Goal: Task Accomplishment & Management: Manage account settings

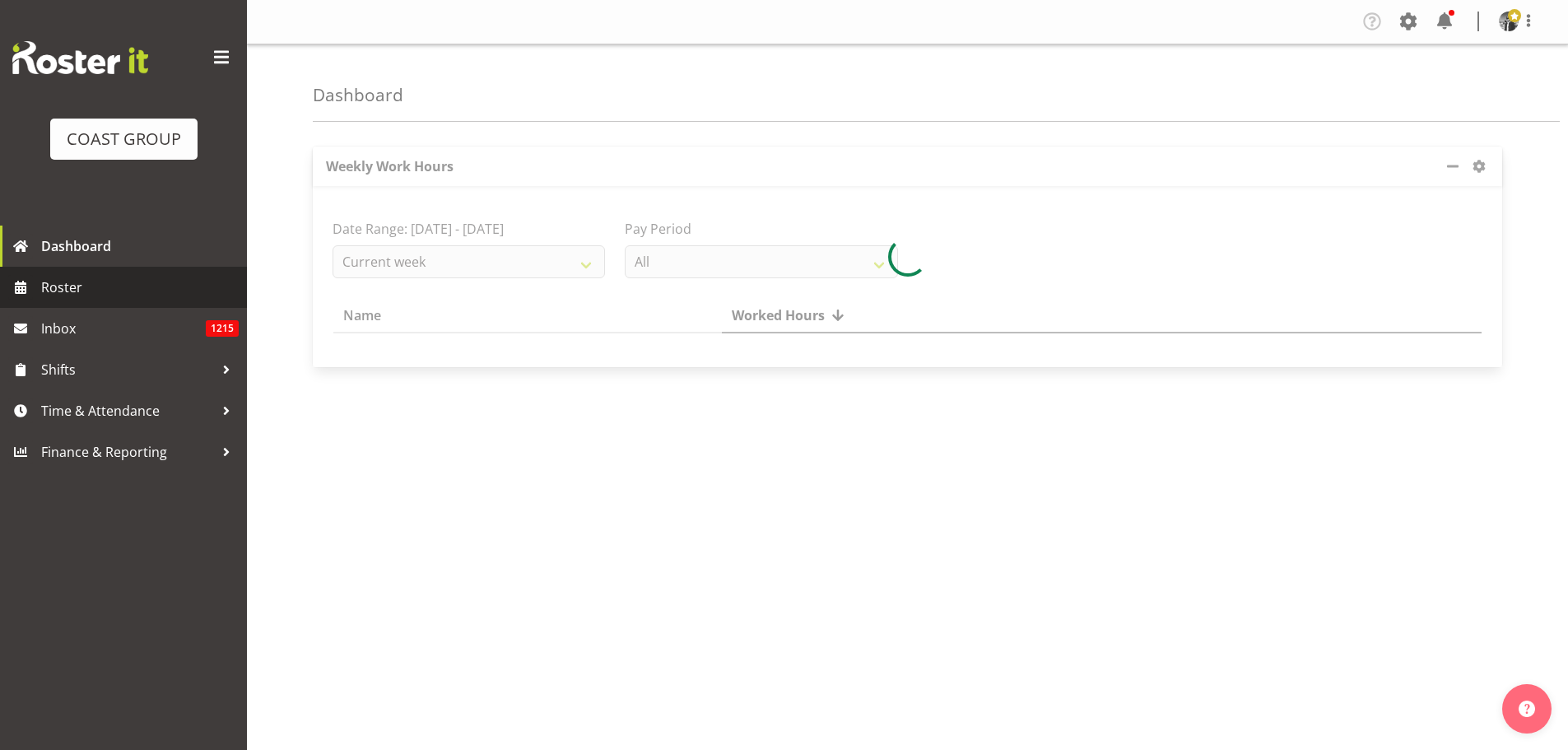
click at [70, 285] on span "Roster" at bounding box center [140, 287] width 198 height 25
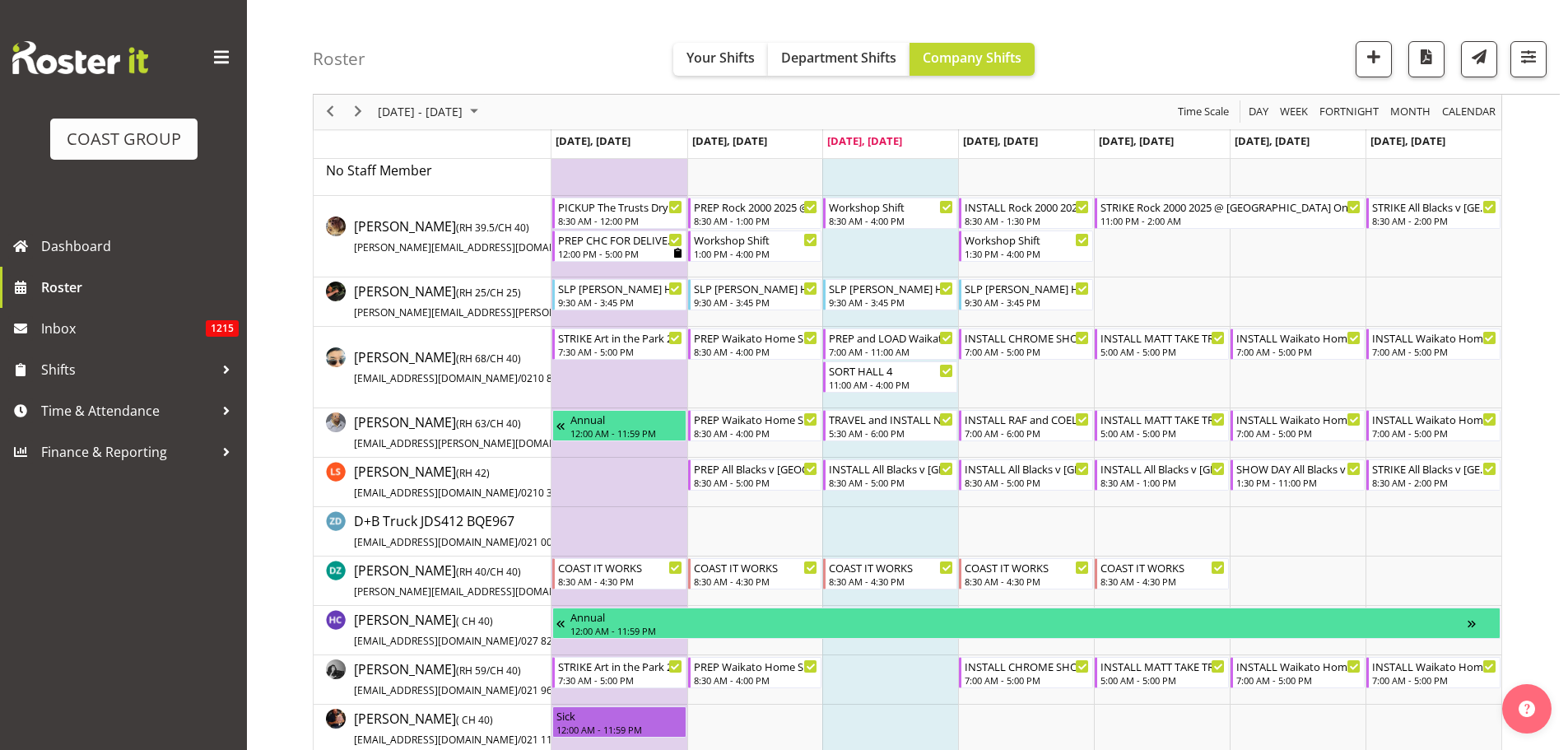
scroll to position [55, 0]
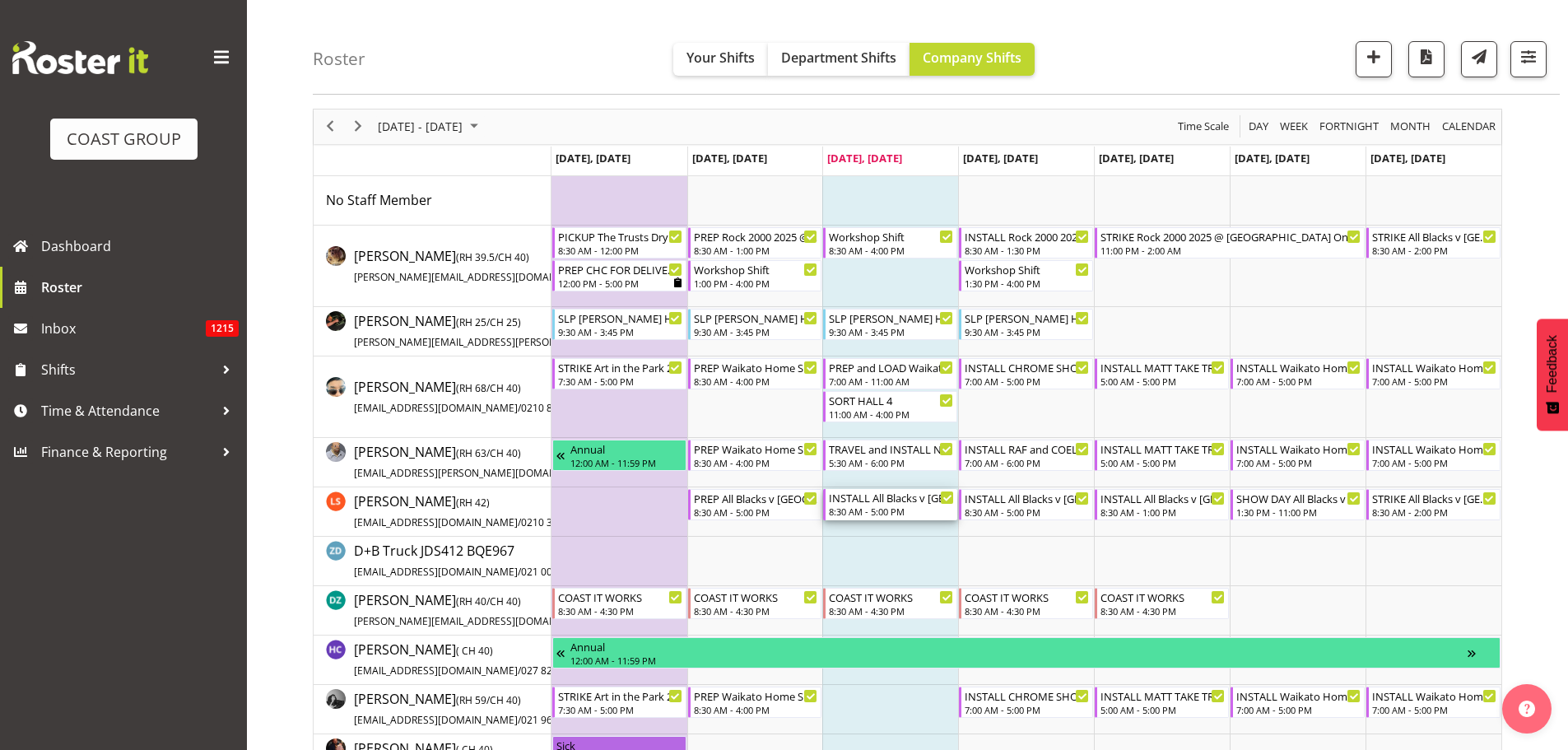
click at [880, 502] on div "INSTALL All Blacks v [GEOGRAPHIC_DATA] 2025 @ [GEOGRAPHIC_DATA] On Site @ 0900" at bounding box center [892, 498] width 125 height 16
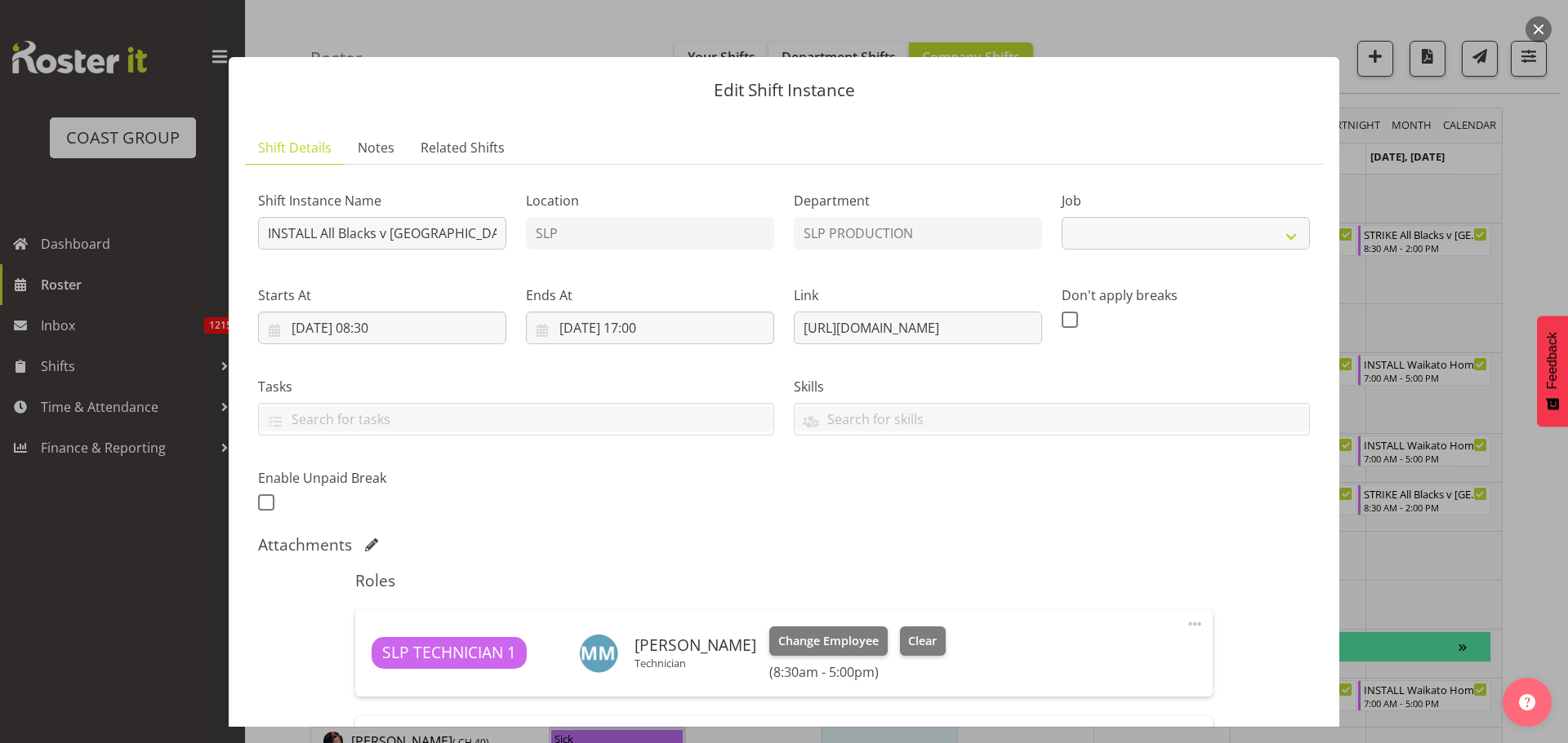
select select "10198"
click at [1539, 22] on button "button" at bounding box center [1538, 29] width 26 height 26
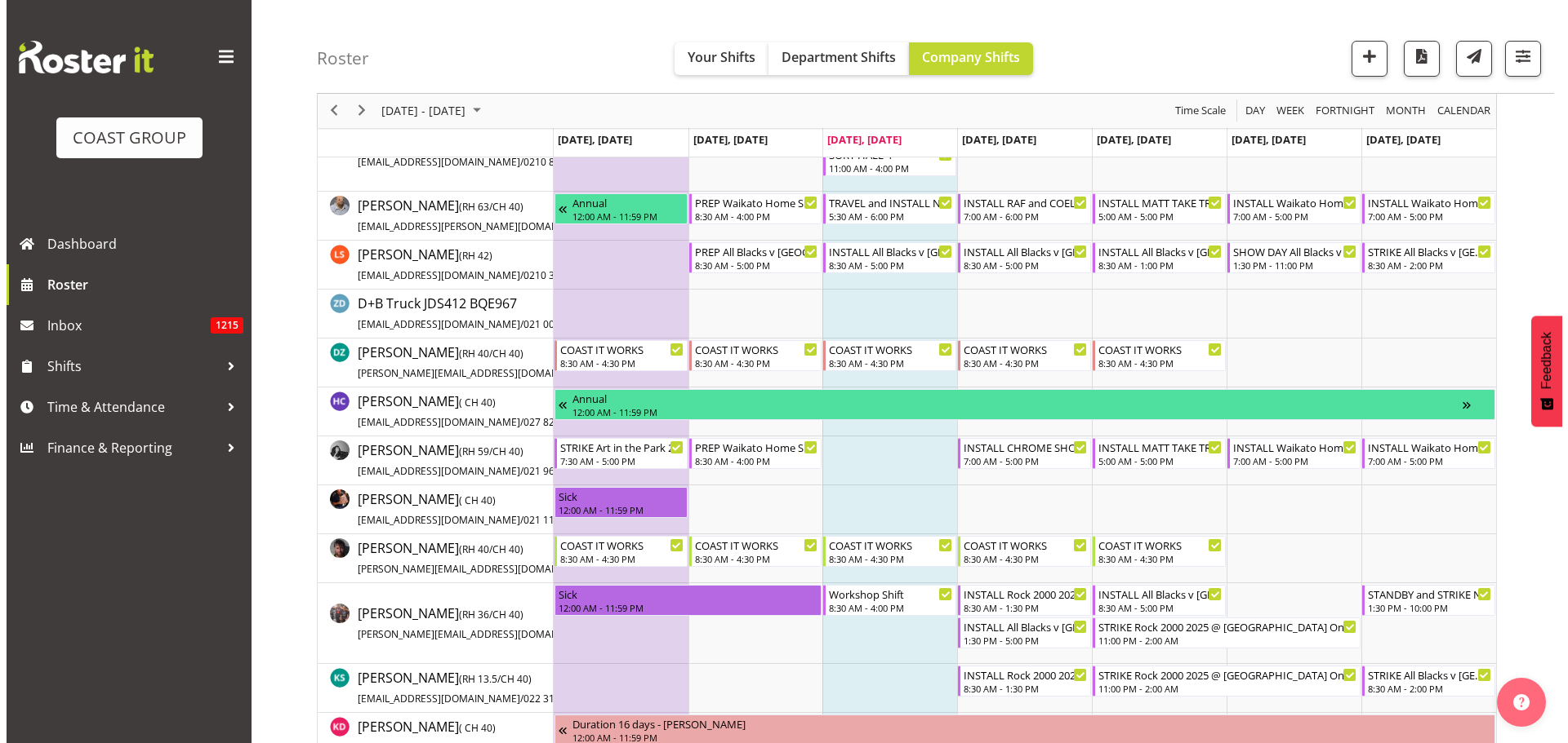
scroll to position [301, 0]
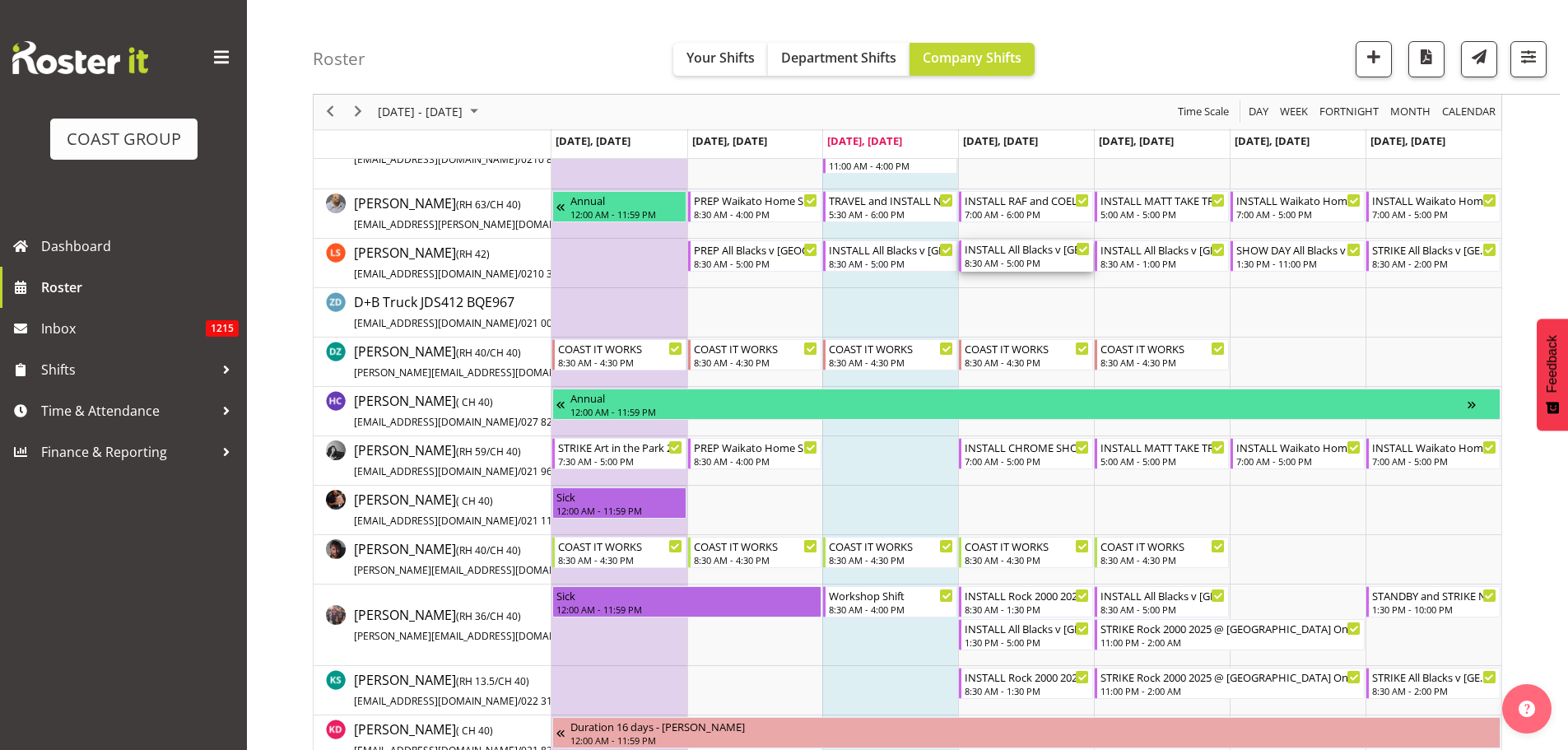
click at [1009, 268] on div "8:30 AM - 5:00 PM" at bounding box center [1027, 262] width 125 height 14
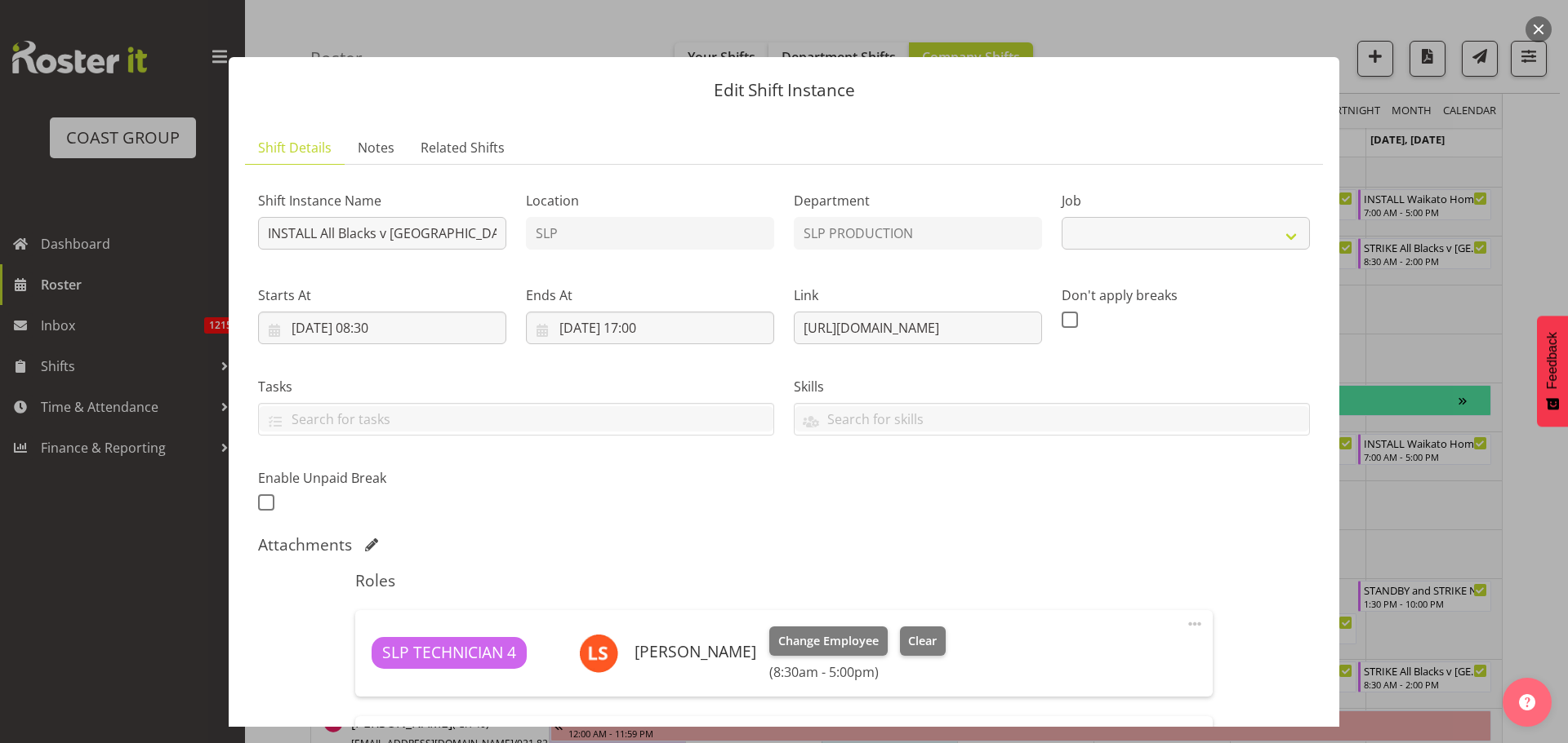
select select "10198"
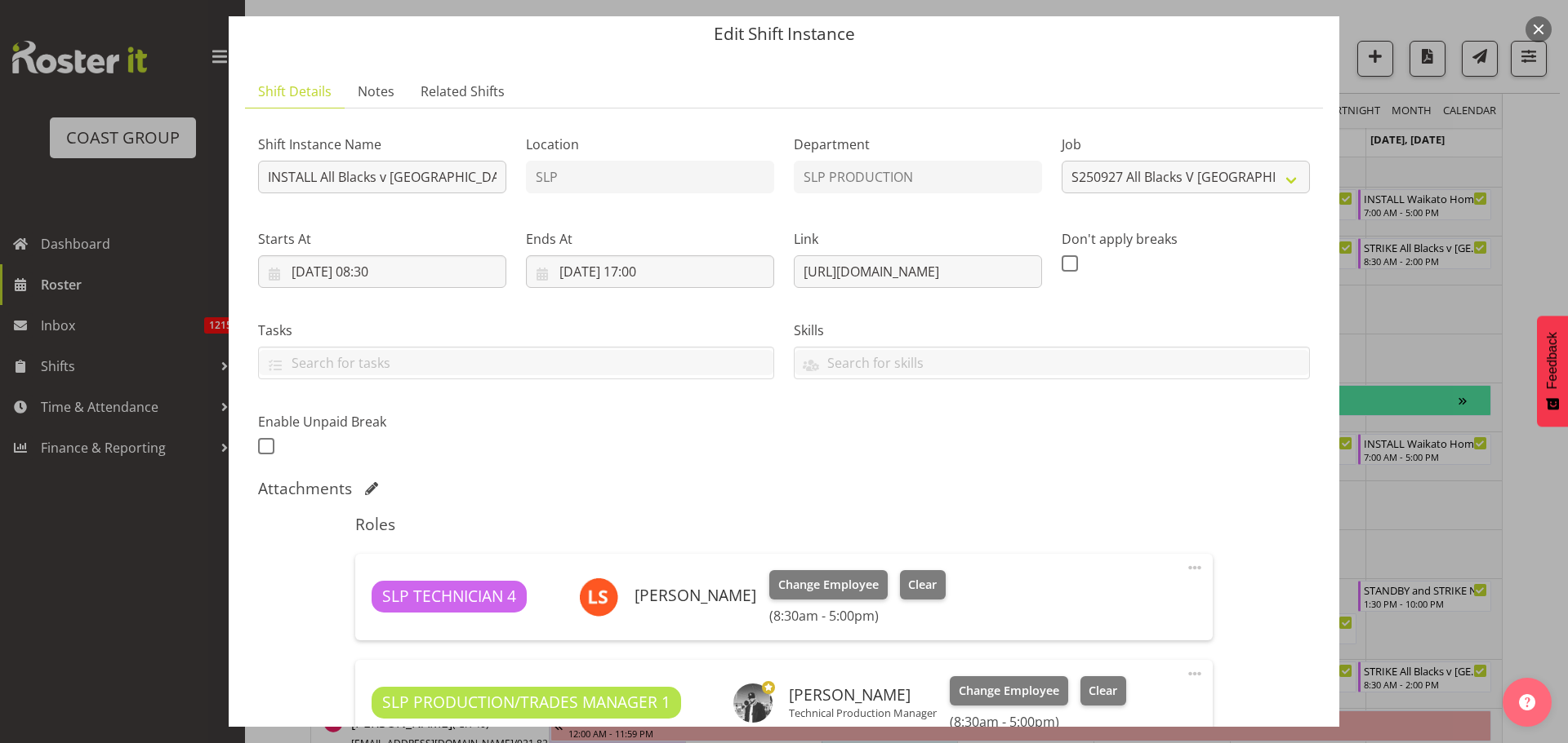
scroll to position [13, 0]
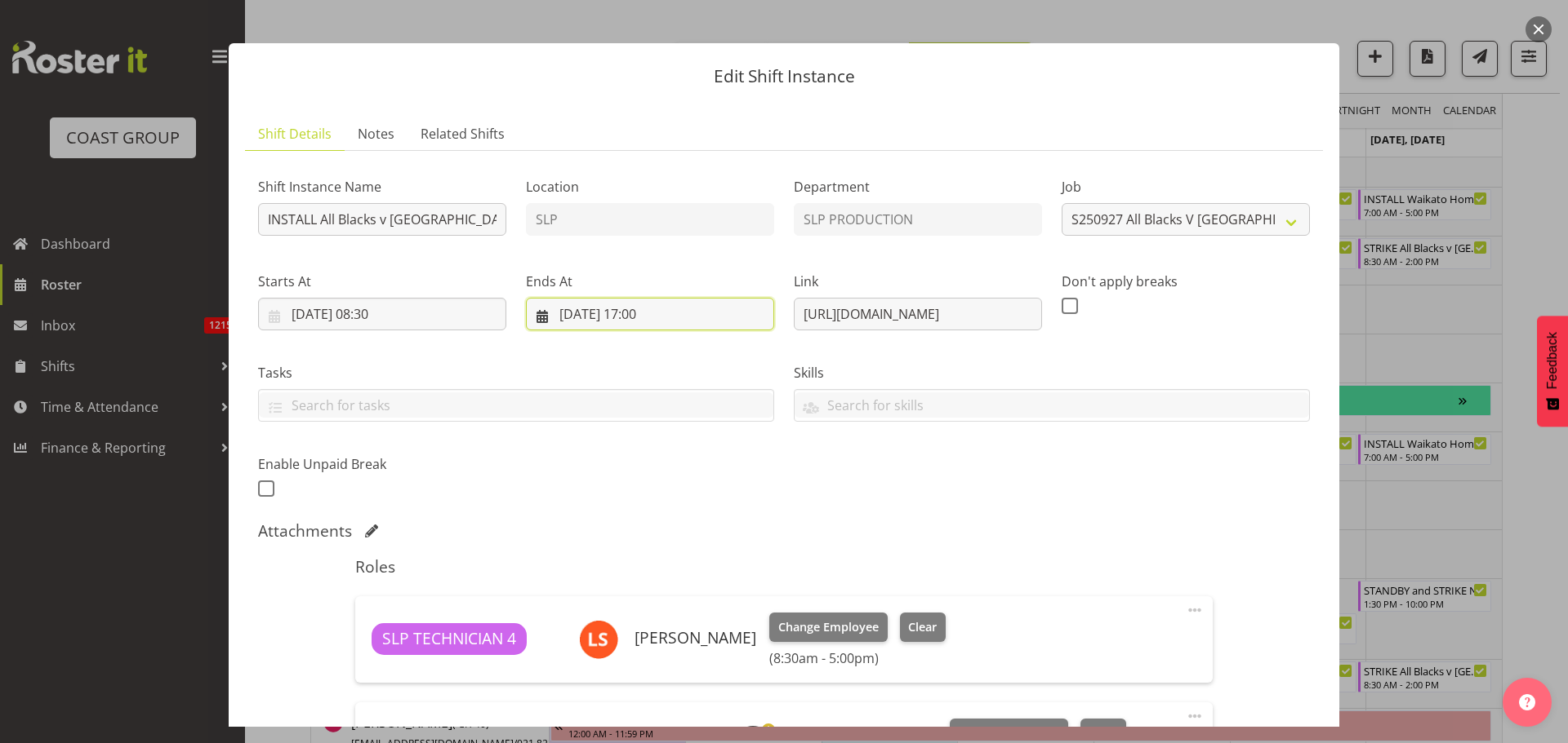
click at [644, 308] on input "25/09/2025, 17:00" at bounding box center [650, 314] width 248 height 32
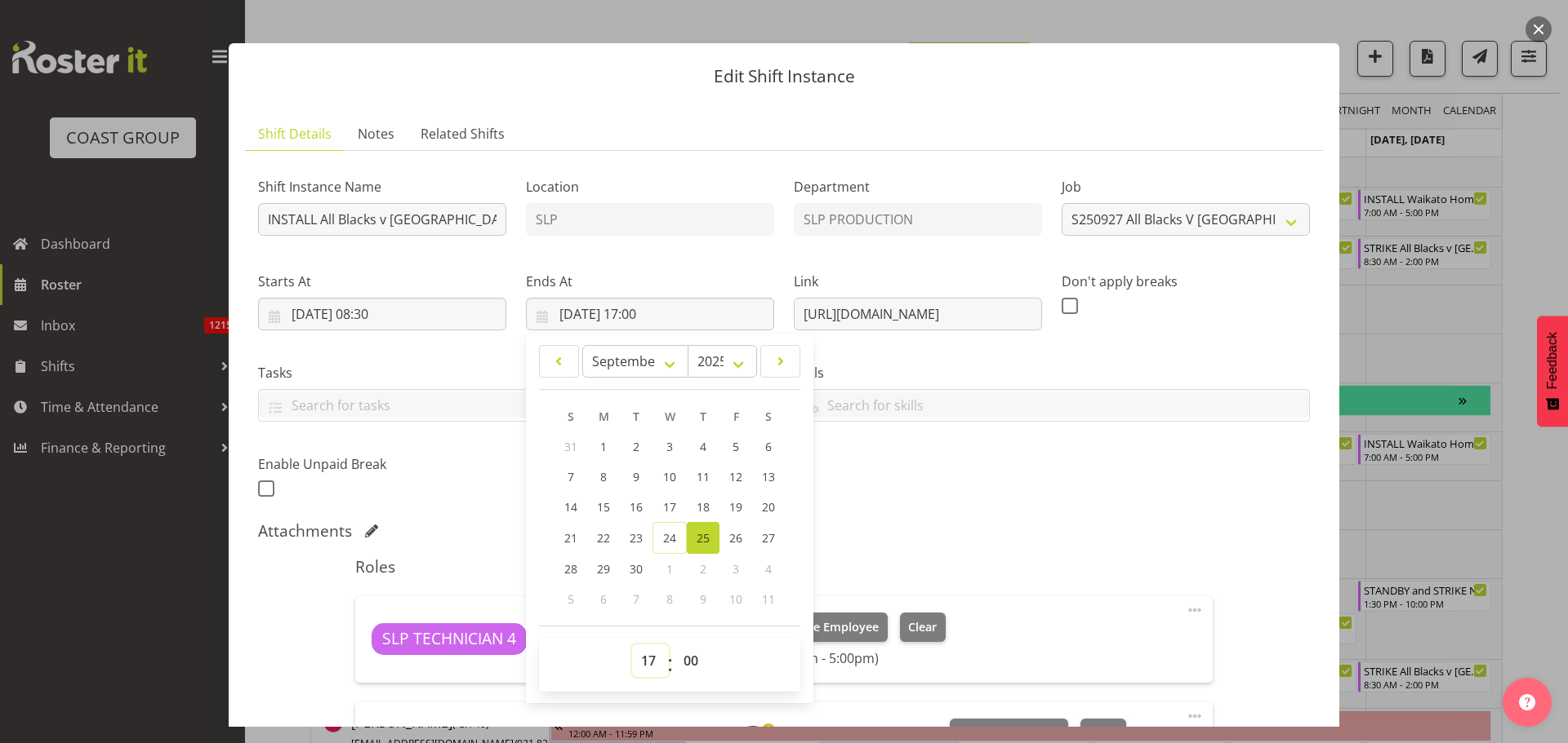
click at [646, 667] on select "00 01 02 03 04 05 06 07 08 09 10 11 12 13 14 15 16 17 18 19 20 21 22 23" at bounding box center [650, 661] width 37 height 32
select select "19"
click at [632, 645] on select "00 01 02 03 04 05 06 07 08 09 10 11 12 13 14 15 16 17 18 19 20 21 22 23" at bounding box center [650, 661] width 37 height 32
type input "25/09/2025, 19:00"
click at [913, 469] on div "Shift Instance Name INSTALL All Blacks v Australia 2025 @ Eden Park On Site @ T…" at bounding box center [784, 332] width 1071 height 357
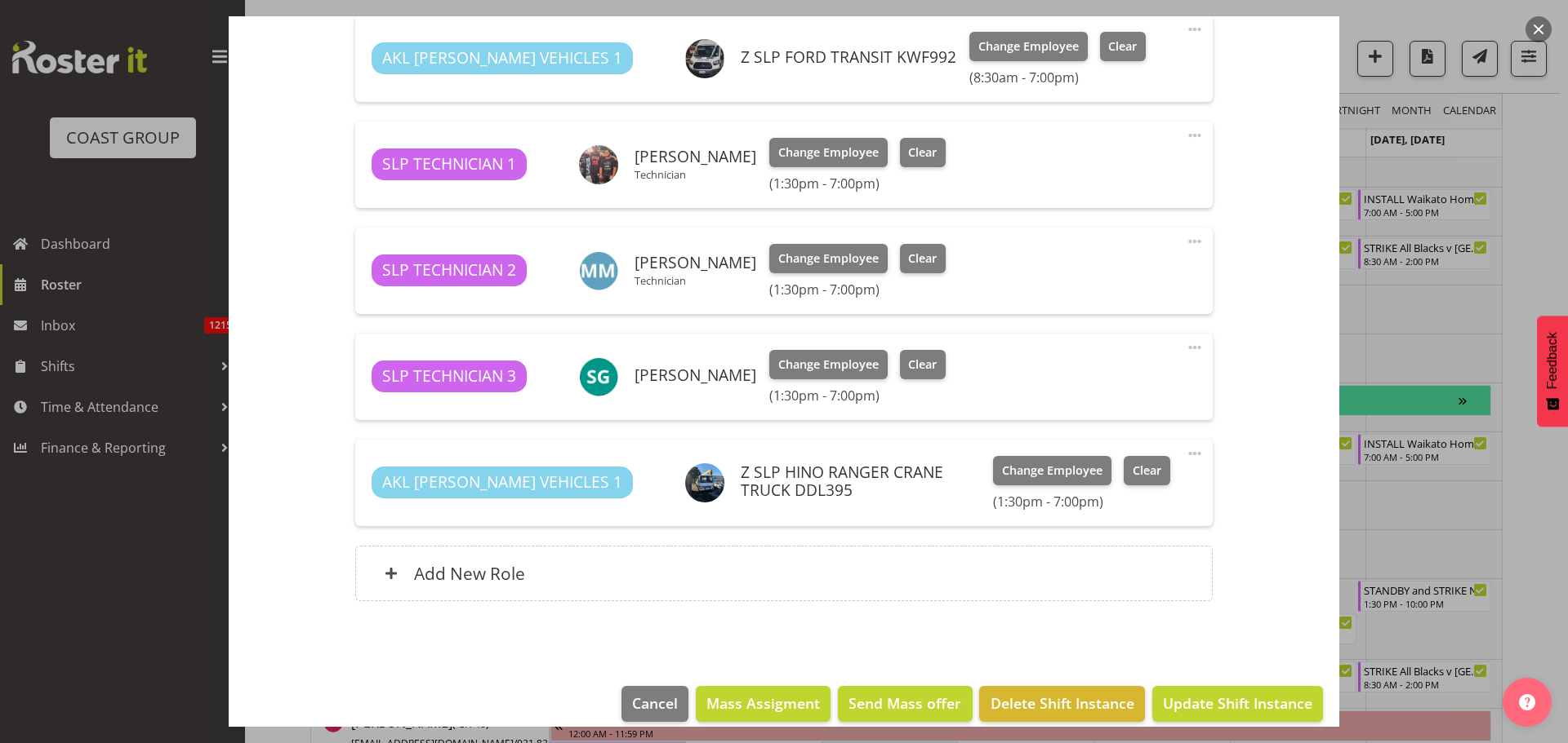
scroll to position [819, 0]
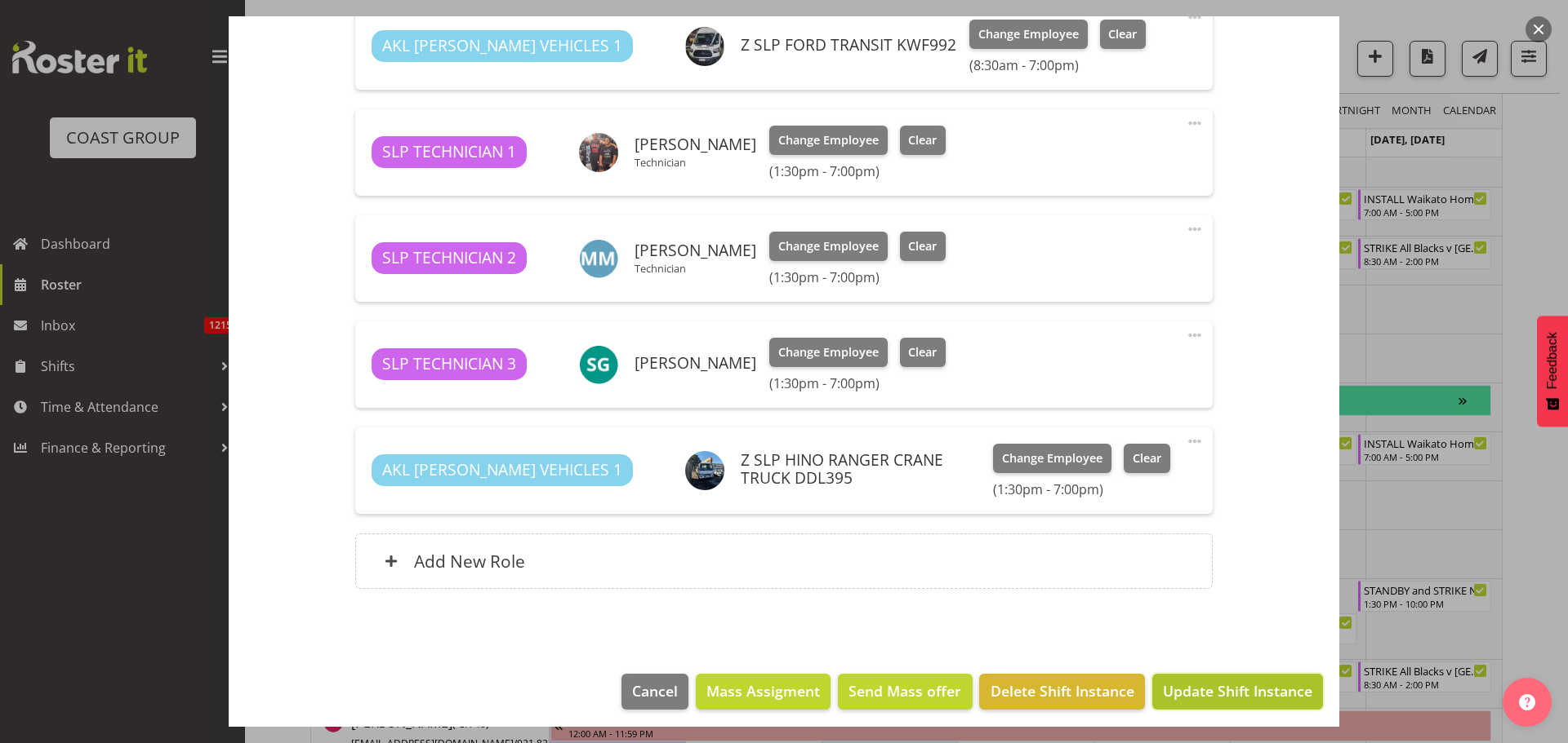
click at [1230, 692] on span "Update Shift Instance" at bounding box center [1238, 692] width 149 height 22
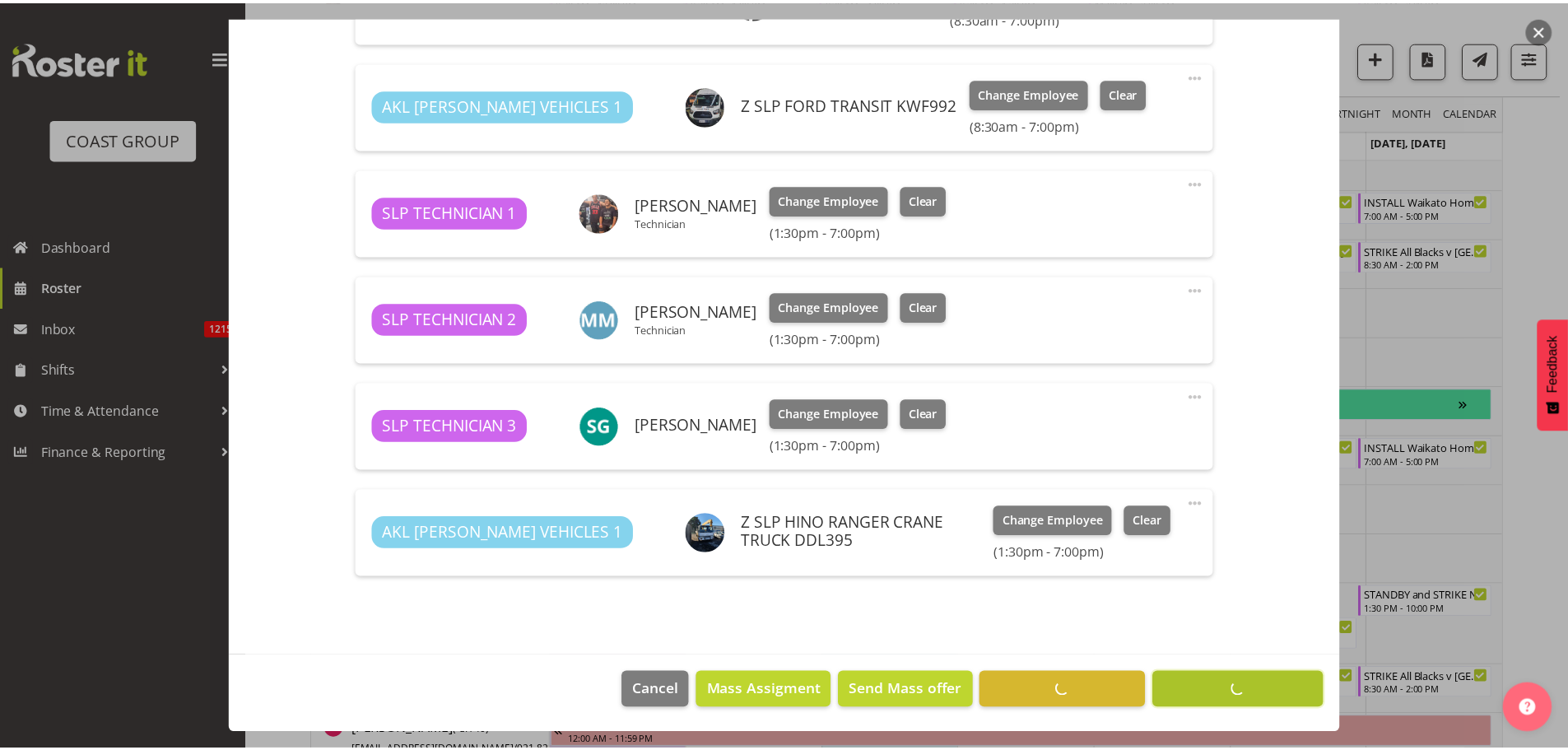
scroll to position [767, 0]
